Goal: Information Seeking & Learning: Find specific fact

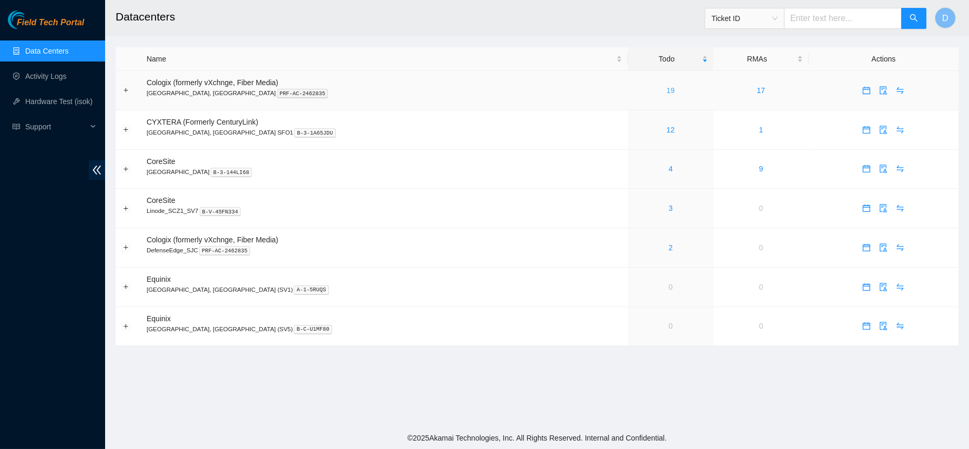
click at [667, 90] on link "19" at bounding box center [671, 90] width 8 height 8
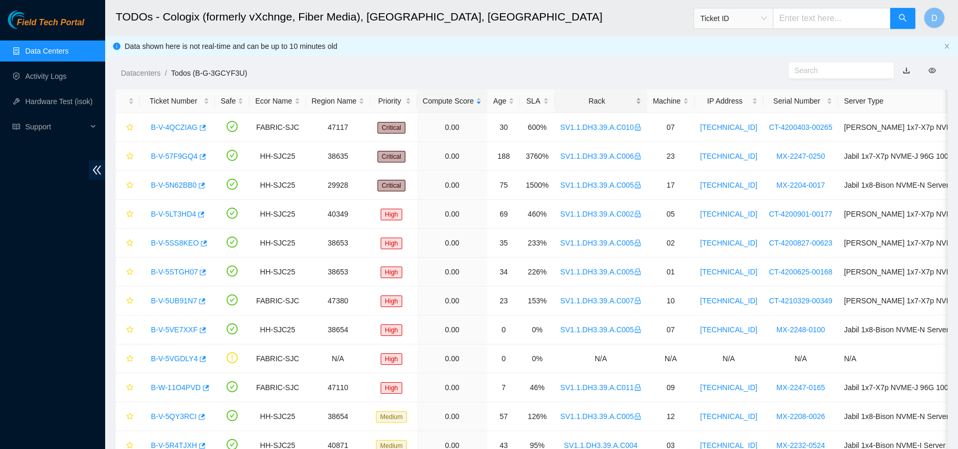
click at [580, 95] on div "Rack" at bounding box center [600, 101] width 81 height 12
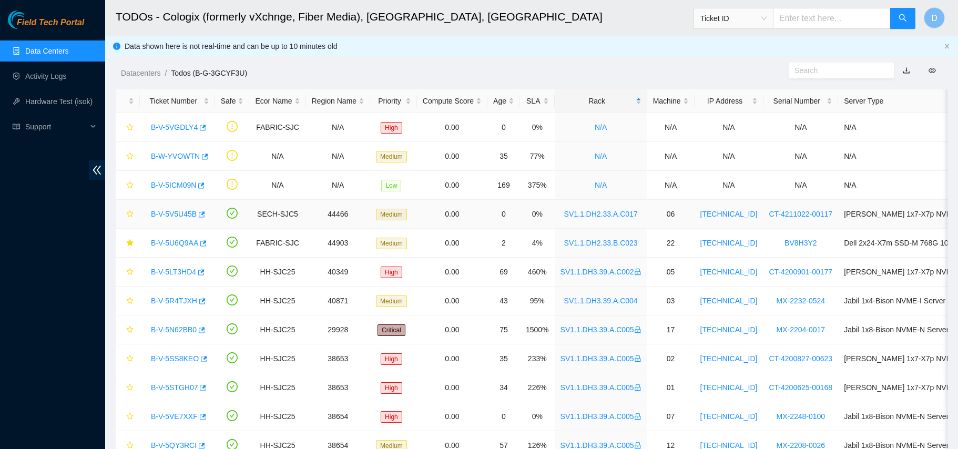
click at [166, 210] on link "B-V-5V5U45B" at bounding box center [174, 214] width 46 height 8
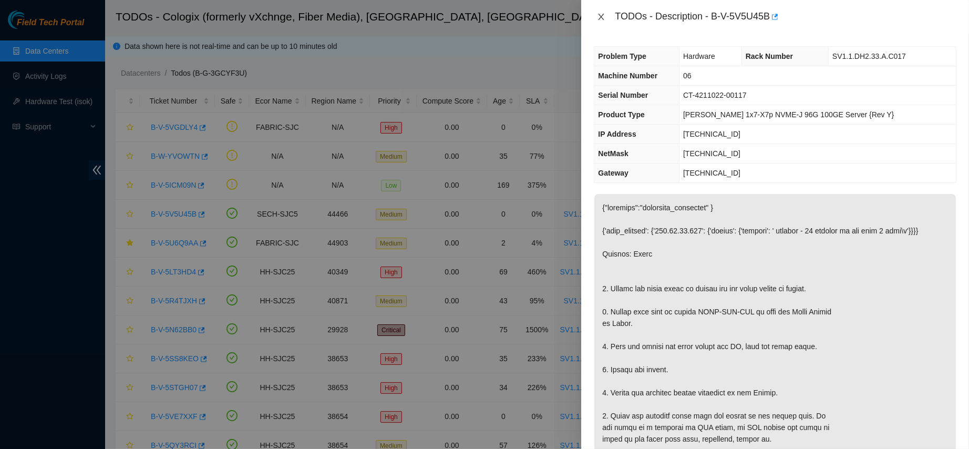
click at [595, 14] on button "Close" at bounding box center [601, 17] width 15 height 10
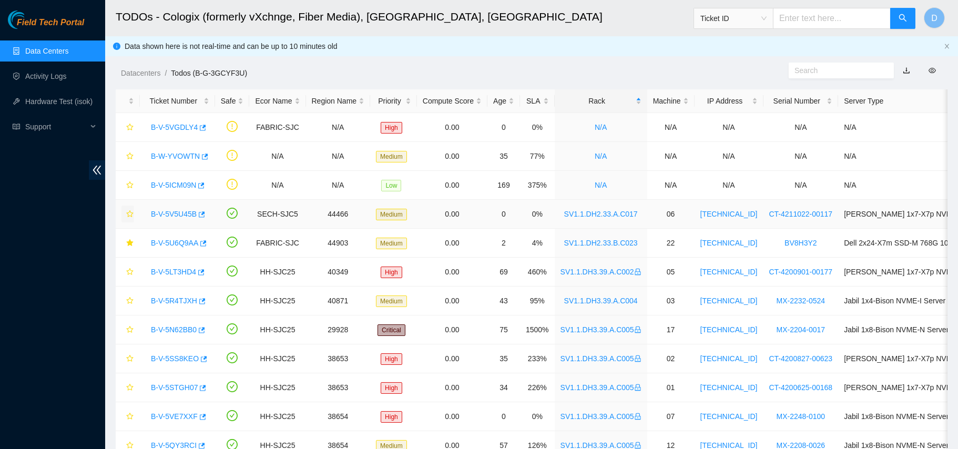
click at [129, 211] on icon "star" at bounding box center [129, 213] width 7 height 7
click at [188, 125] on link "B-V-5VGDLY4" at bounding box center [174, 127] width 47 height 8
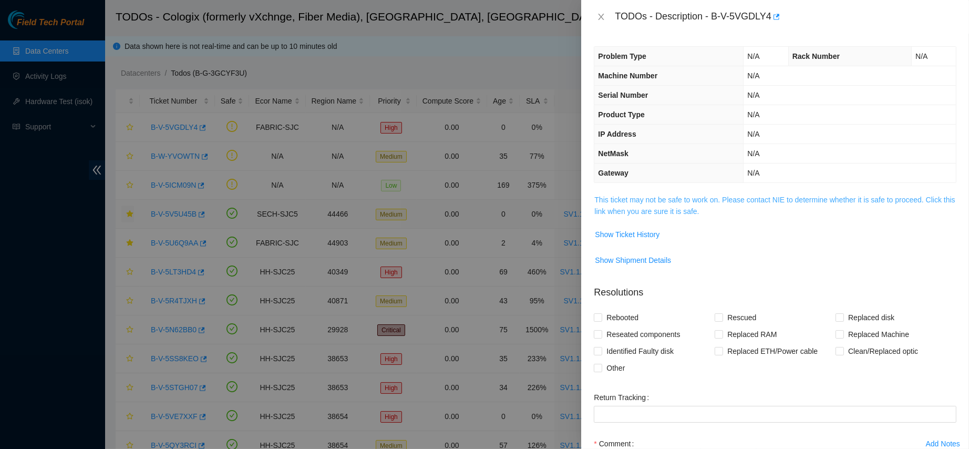
click at [635, 210] on link "This ticket may not be safe to work on. Please contact NIE to determine whether…" at bounding box center [775, 206] width 361 height 20
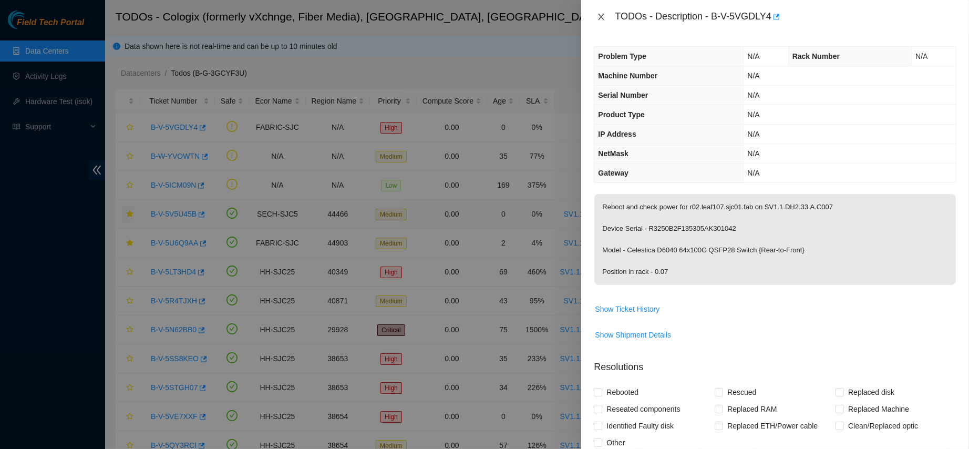
click at [599, 20] on icon "close" at bounding box center [601, 17] width 8 height 8
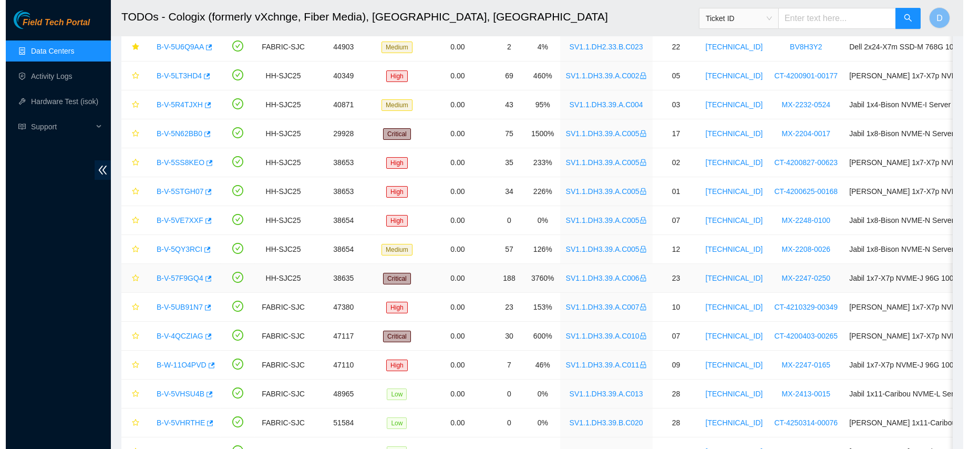
scroll to position [257, 0]
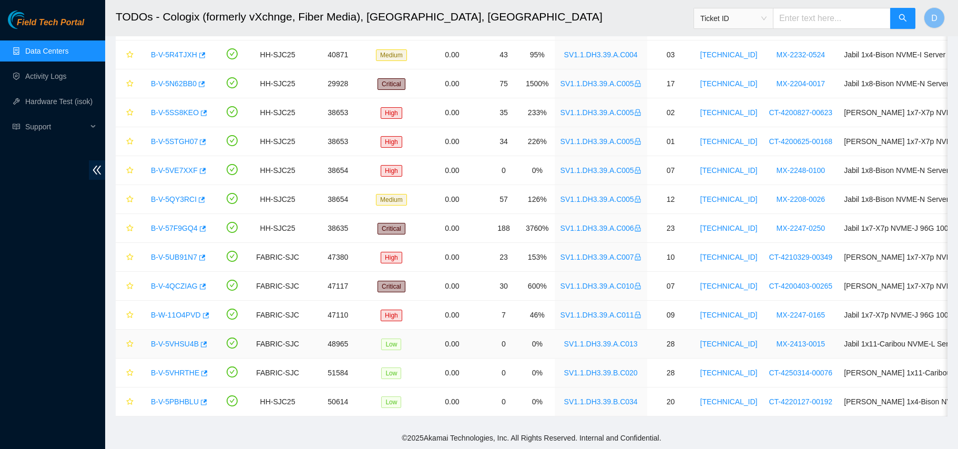
click at [183, 340] on link "B-V-5VHSU4B" at bounding box center [175, 344] width 48 height 8
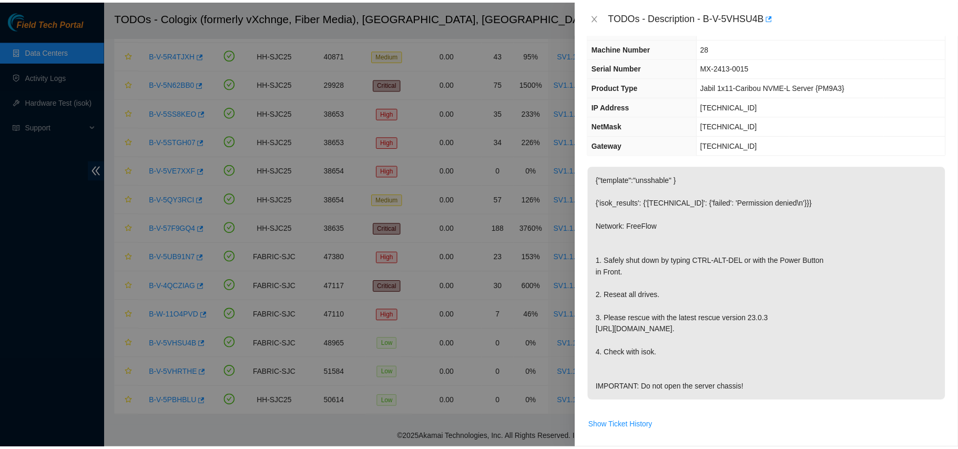
scroll to position [49, 0]
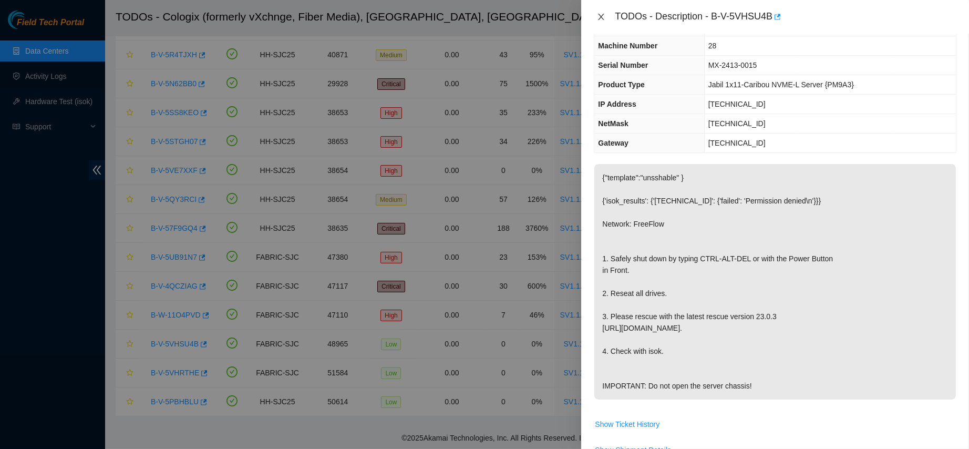
click at [598, 14] on icon "close" at bounding box center [601, 17] width 8 height 8
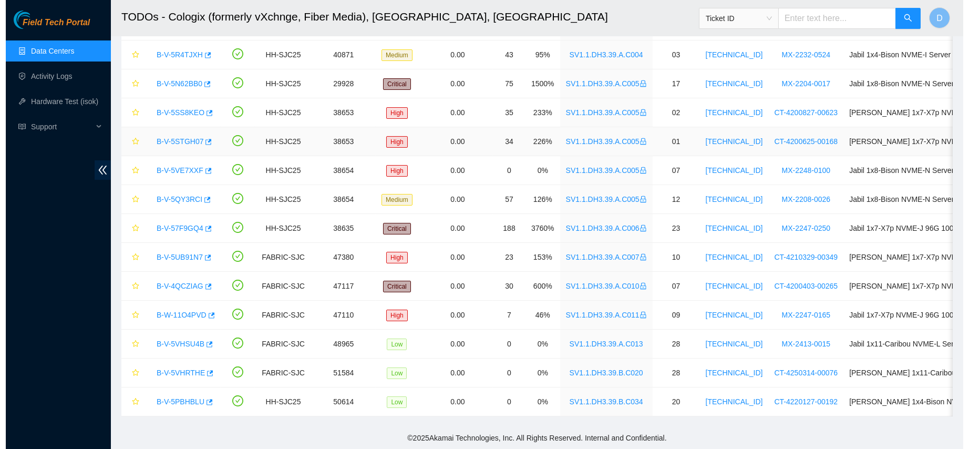
scroll to position [61, 0]
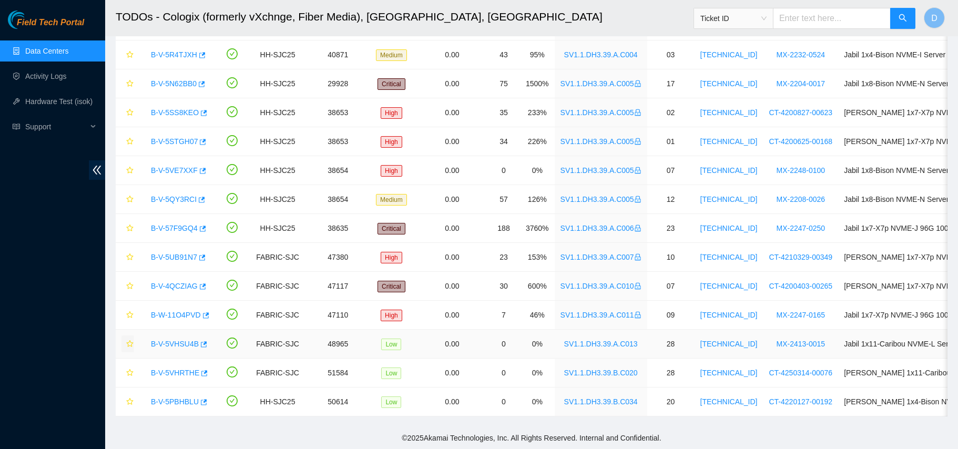
click at [126, 340] on icon "star" at bounding box center [129, 343] width 7 height 7
click at [173, 369] on link "B-V-5VHRTHE" at bounding box center [175, 373] width 48 height 8
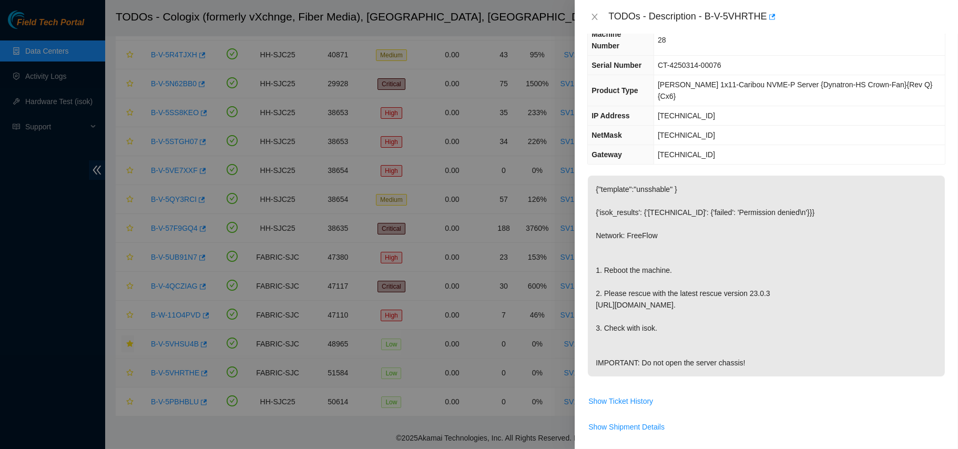
scroll to position [49, 0]
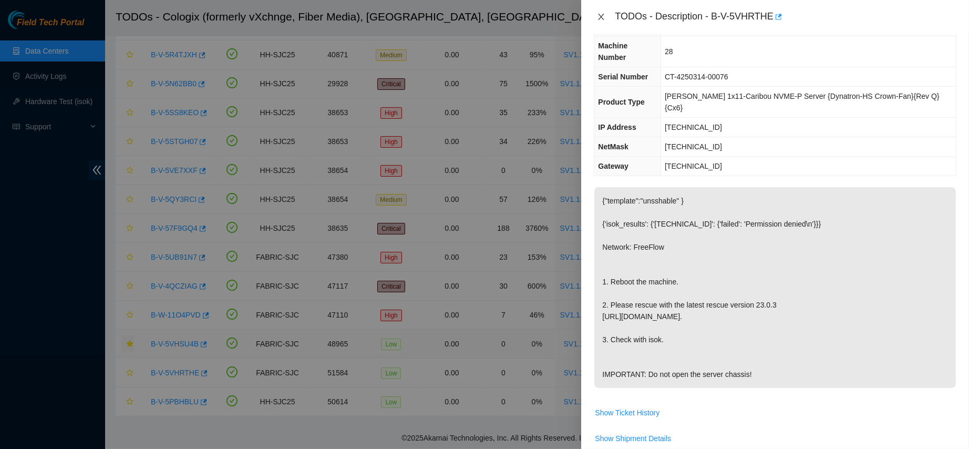
click at [605, 15] on icon "close" at bounding box center [601, 17] width 8 height 8
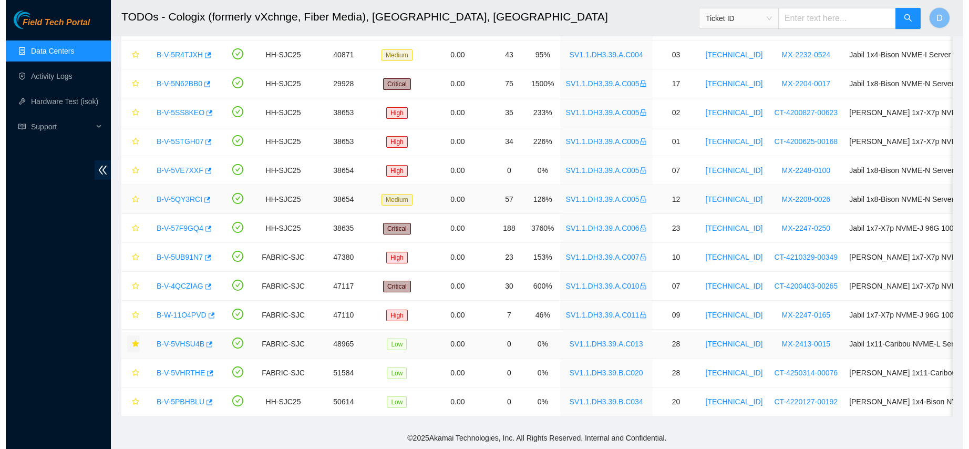
scroll to position [61, 0]
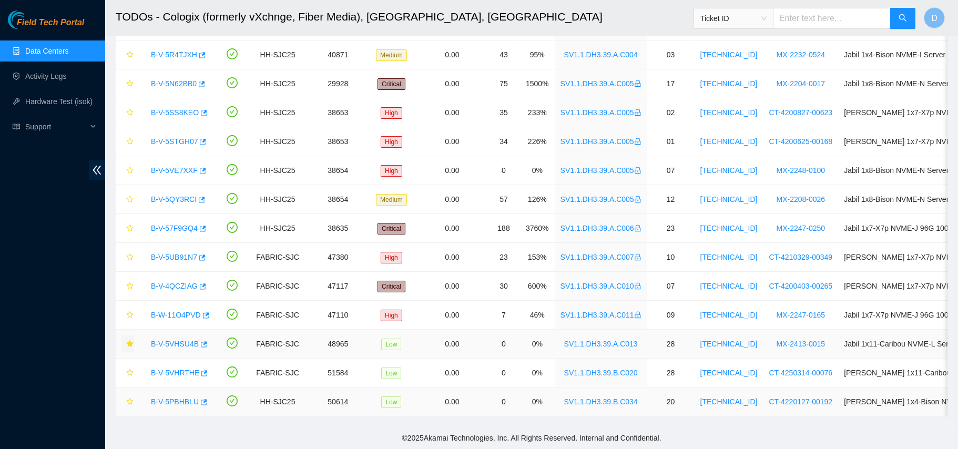
click at [164, 397] on link "B-V-5PBHBLU" at bounding box center [175, 401] width 48 height 8
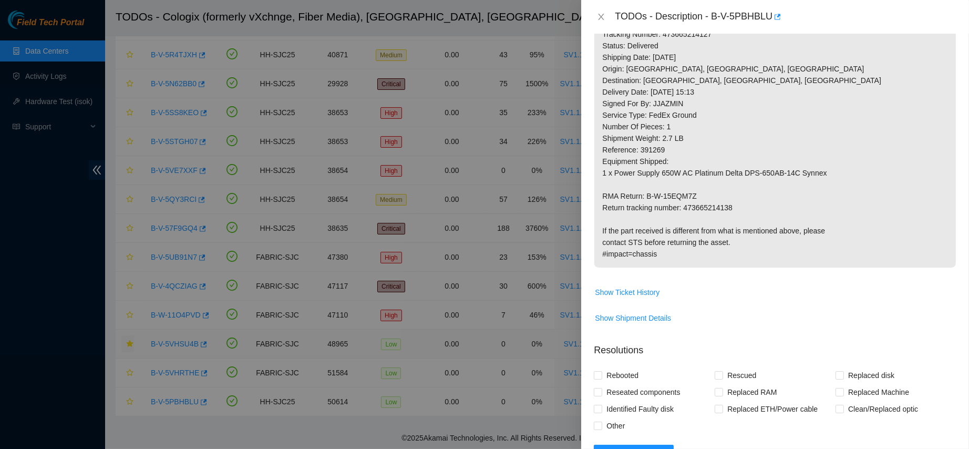
scroll to position [402, 0]
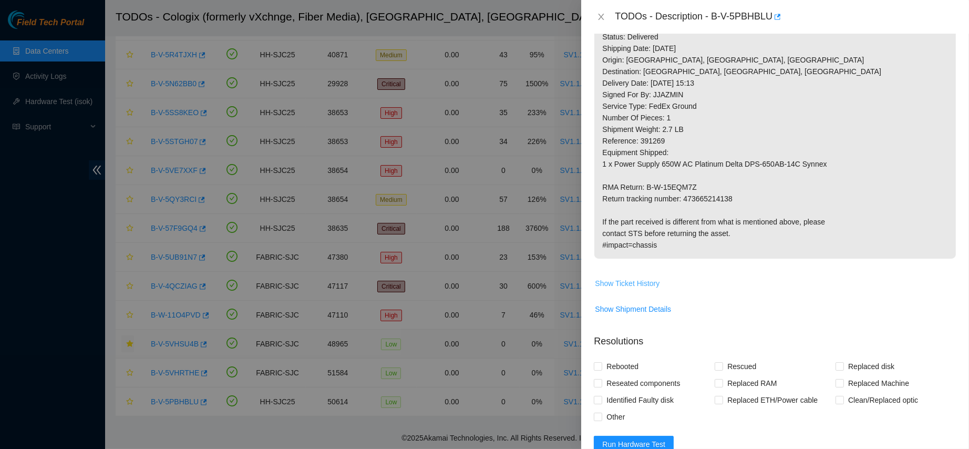
click at [631, 282] on span "Show Ticket History" at bounding box center [627, 284] width 65 height 12
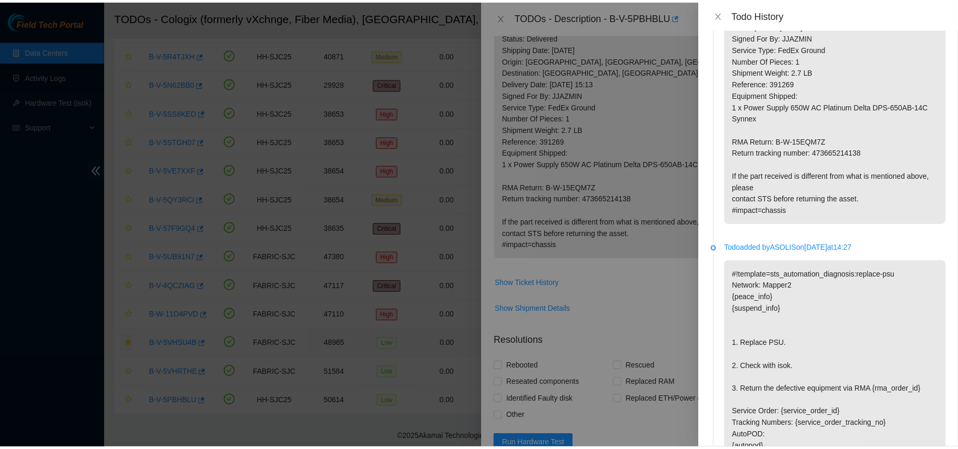
scroll to position [349, 0]
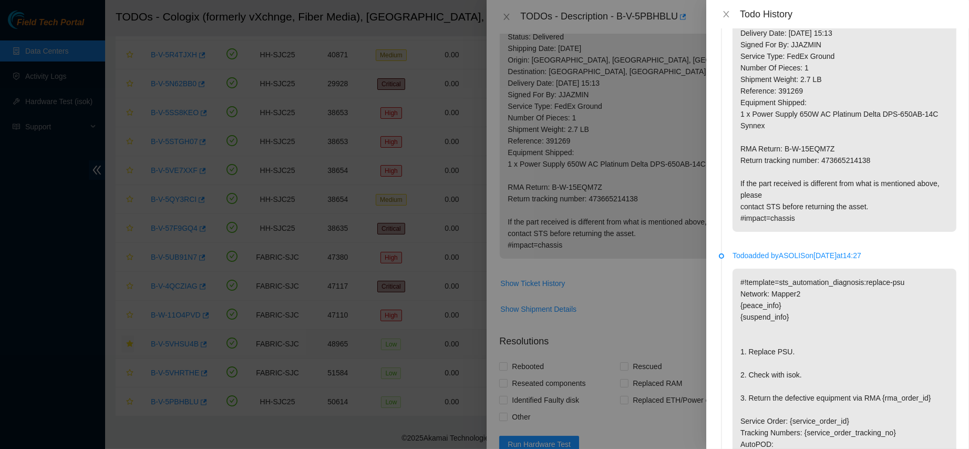
click at [729, 8] on div "Todo History" at bounding box center [838, 14] width 238 height 12
click at [728, 12] on icon "close" at bounding box center [726, 14] width 8 height 8
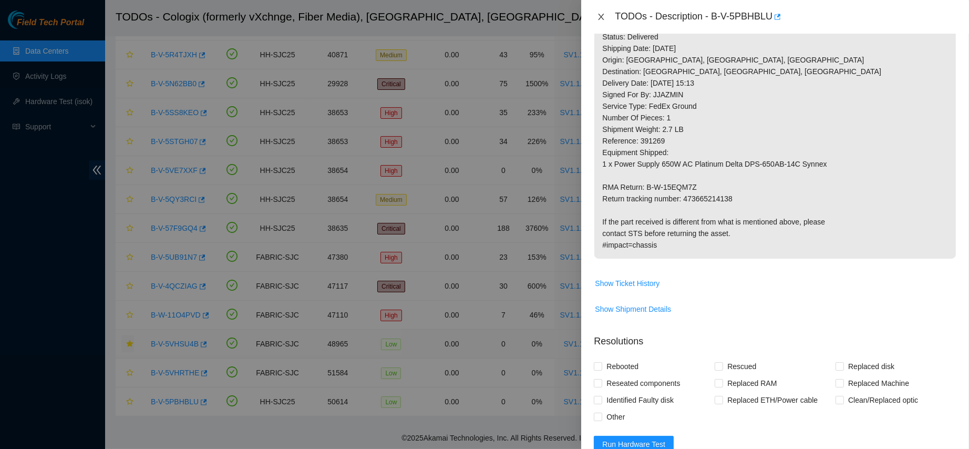
click at [595, 13] on button "Close" at bounding box center [601, 17] width 15 height 10
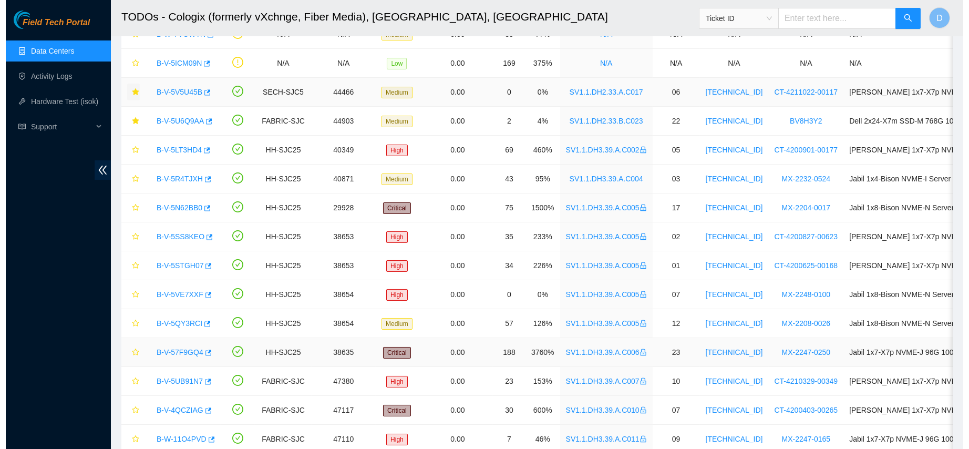
scroll to position [0, 0]
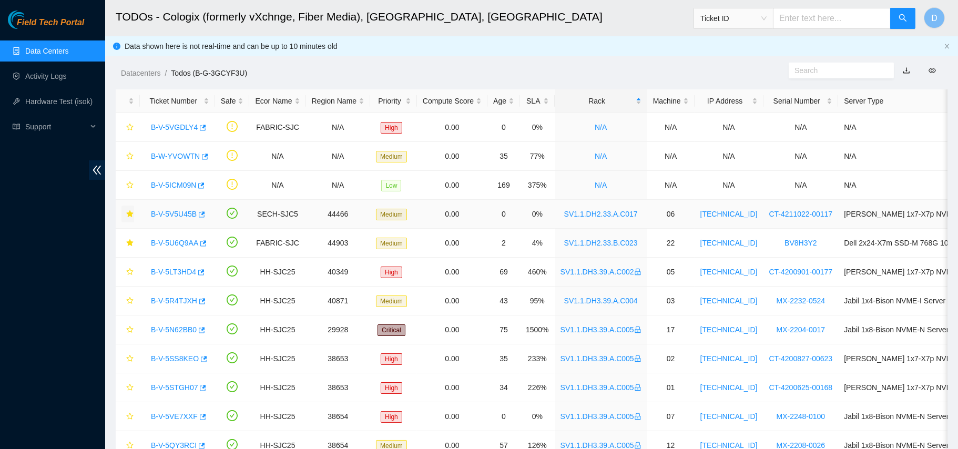
click at [173, 214] on link "B-V-5V5U45B" at bounding box center [174, 214] width 46 height 8
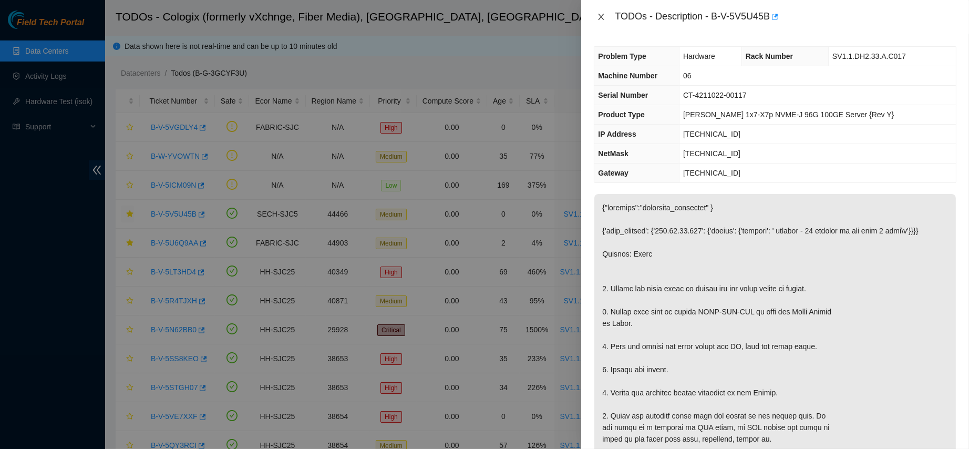
click at [601, 17] on icon "close" at bounding box center [602, 17] width 6 height 6
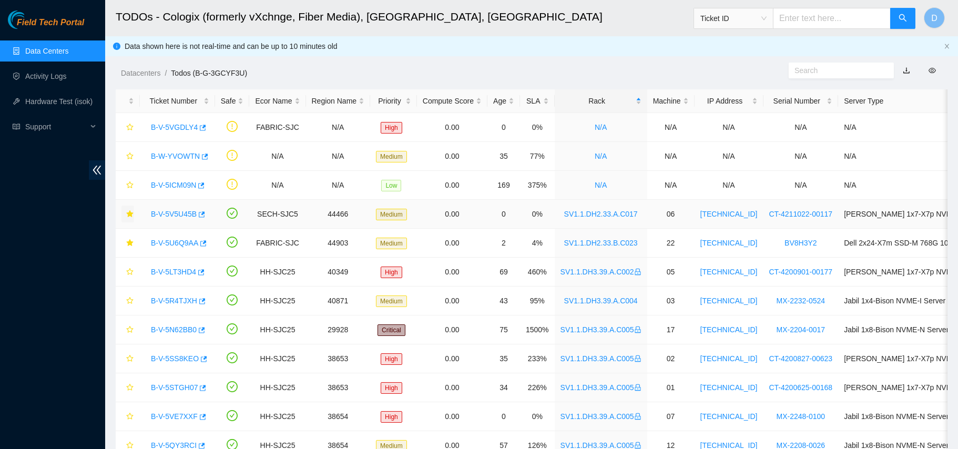
click at [130, 210] on icon "star" at bounding box center [129, 213] width 7 height 7
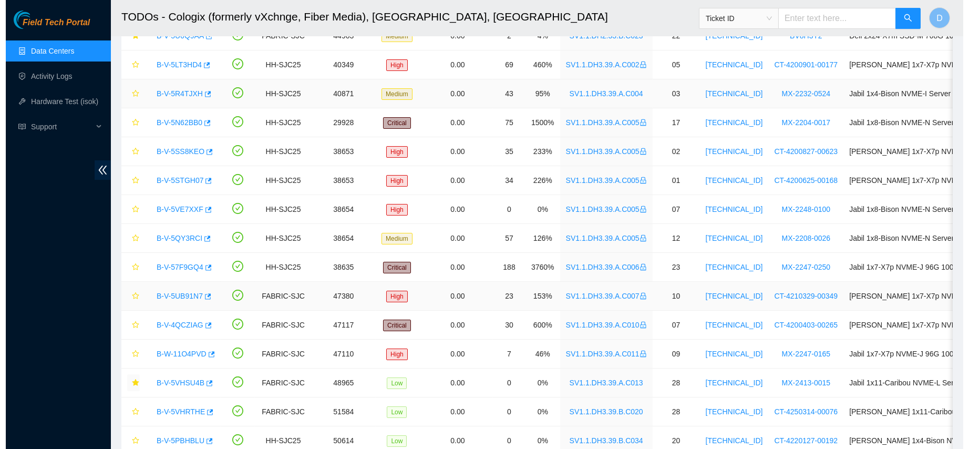
scroll to position [257, 0]
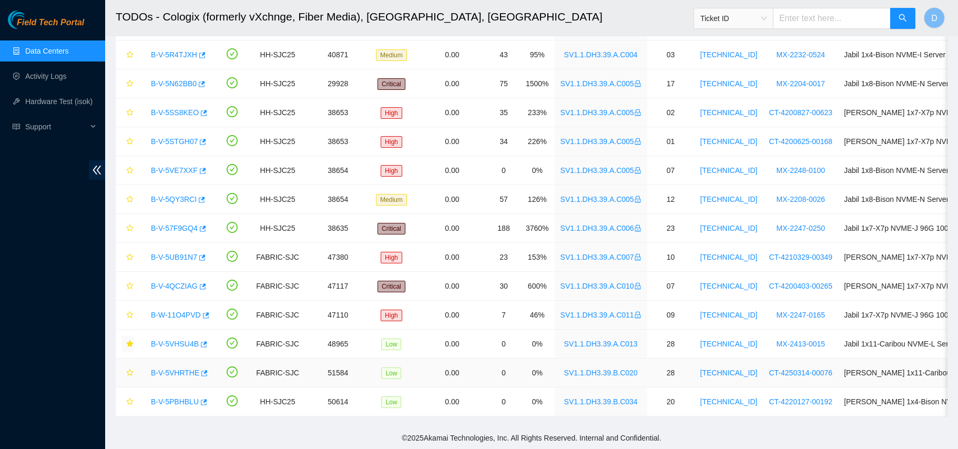
click at [167, 369] on link "B-V-5VHRTHE" at bounding box center [175, 373] width 48 height 8
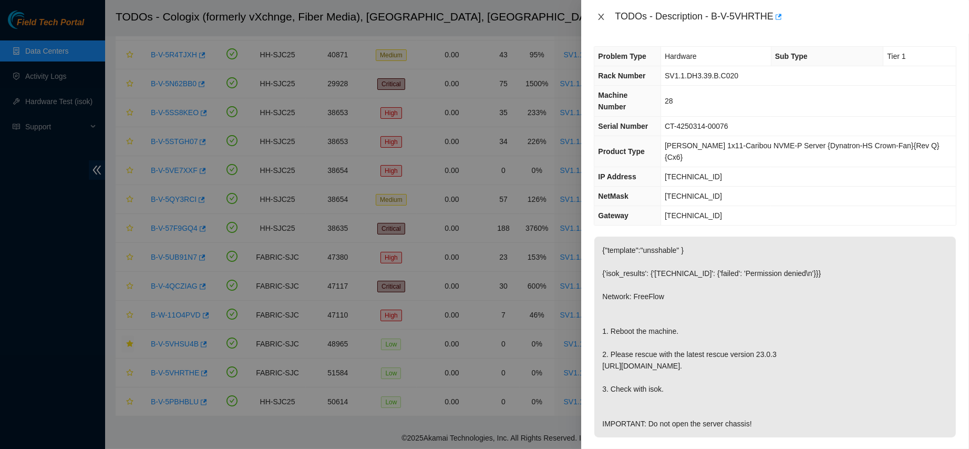
click at [602, 16] on icon "close" at bounding box center [602, 17] width 6 height 6
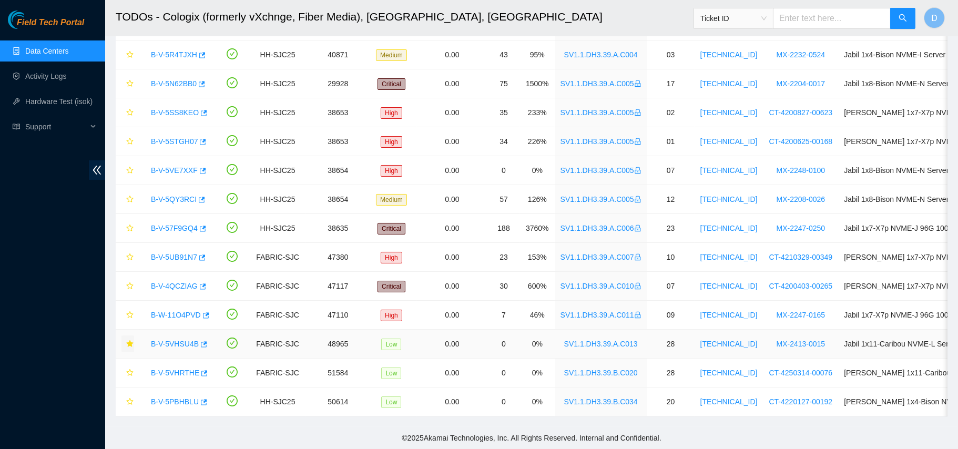
click at [160, 340] on link "B-V-5VHSU4B" at bounding box center [175, 344] width 48 height 8
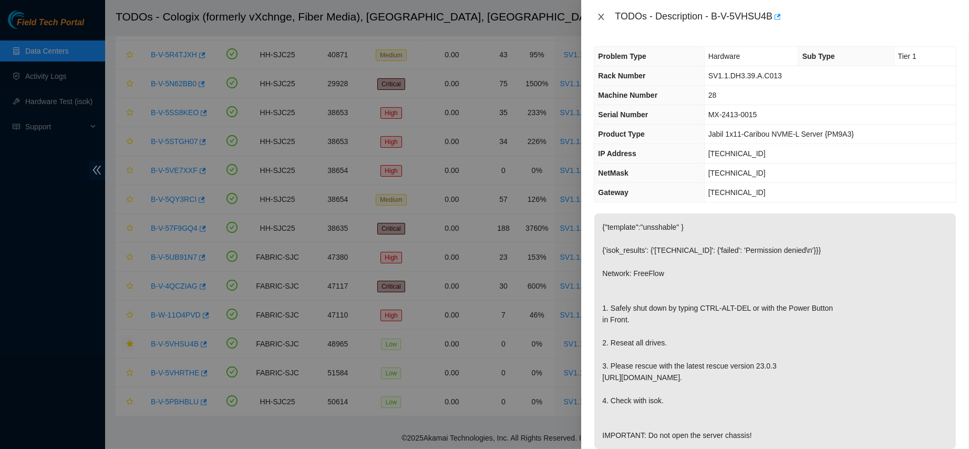
click at [601, 14] on icon "close" at bounding box center [601, 17] width 8 height 8
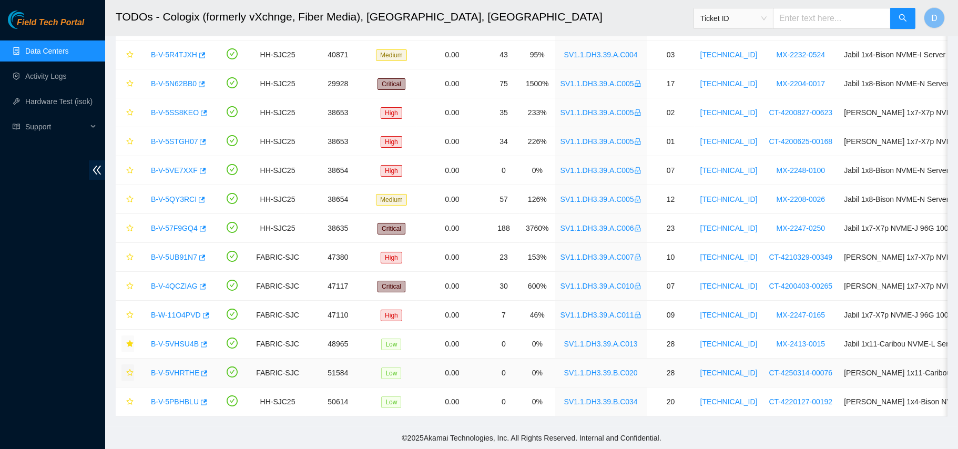
click at [127, 369] on icon "star" at bounding box center [129, 372] width 7 height 7
click at [179, 340] on link "B-V-5VHSU4B" at bounding box center [175, 344] width 48 height 8
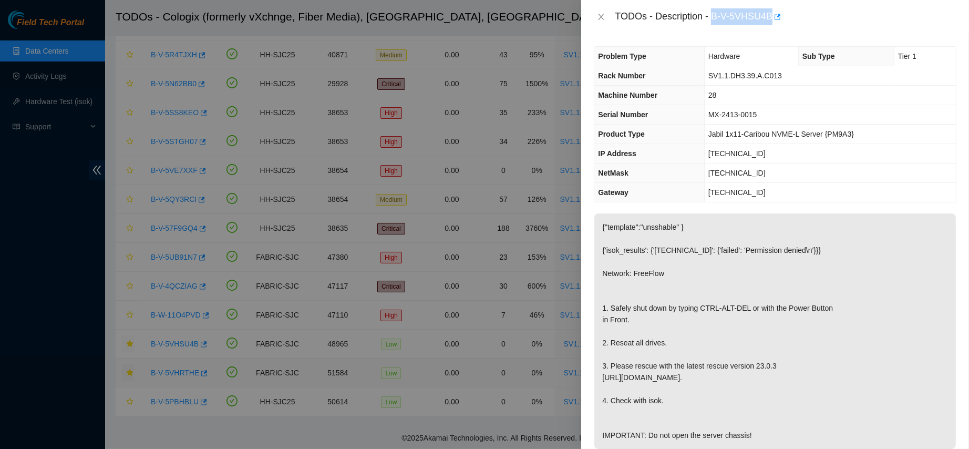
drag, startPoint x: 745, startPoint y: 20, endPoint x: 826, endPoint y: 27, distance: 81.8
click at [826, 27] on div "TODOs - Description - B-V-5VHSU4B" at bounding box center [775, 17] width 388 height 34
copy div "B-V-5VHSU4B"
click at [595, 13] on button "Close" at bounding box center [601, 17] width 15 height 10
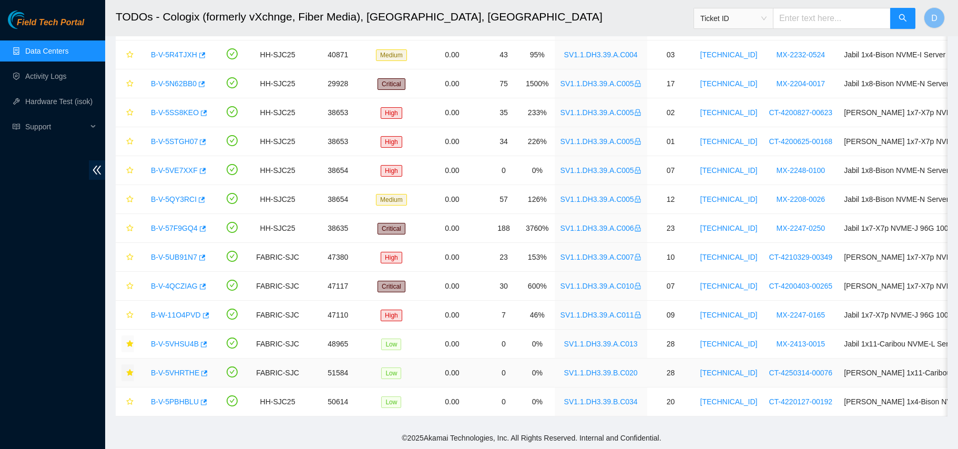
click at [176, 369] on link "B-V-5VHRTHE" at bounding box center [175, 373] width 48 height 8
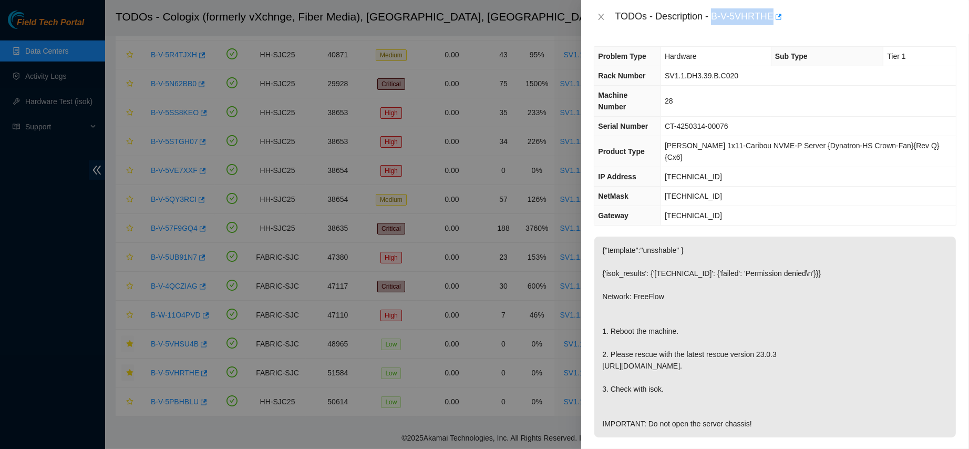
drag, startPoint x: 747, startPoint y: 17, endPoint x: 841, endPoint y: 26, distance: 94.5
click at [841, 26] on div "TODOs - Description - B-V-5VHRTHE" at bounding box center [775, 17] width 388 height 34
copy div "B-V-5VHRTHE"
click at [600, 16] on icon "close" at bounding box center [601, 17] width 8 height 8
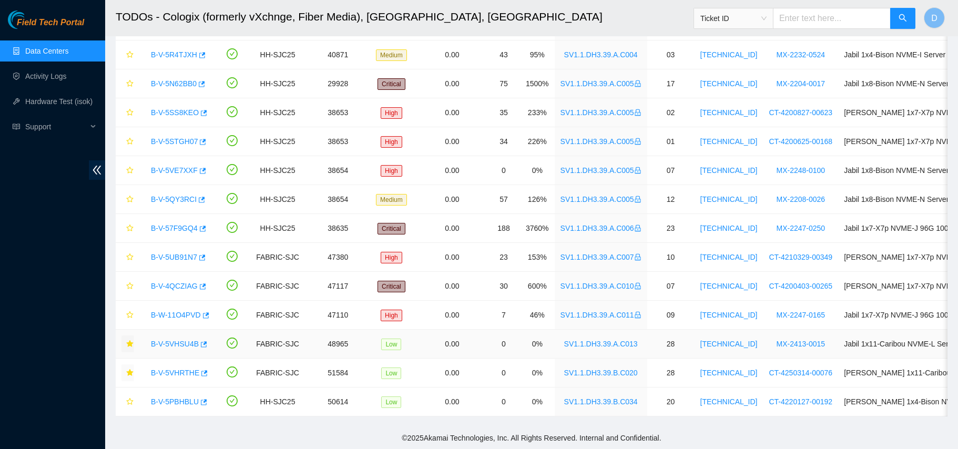
click at [177, 340] on link "B-V-5VHSU4B" at bounding box center [175, 344] width 48 height 8
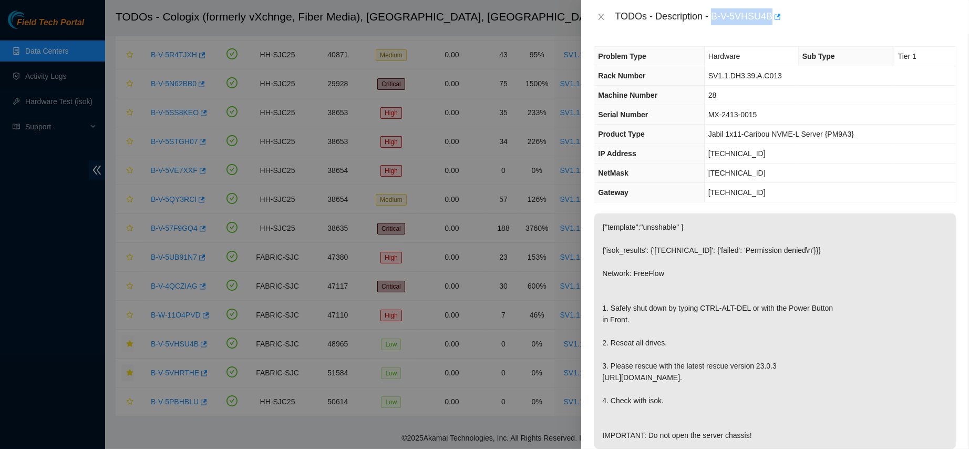
drag, startPoint x: 745, startPoint y: 20, endPoint x: 839, endPoint y: 21, distance: 94.1
click at [839, 21] on div "TODOs - Description - B-V-5VHSU4B" at bounding box center [786, 16] width 342 height 17
copy div "B-V-5VHSU4B"
